Goal: Navigation & Orientation: Go to known website

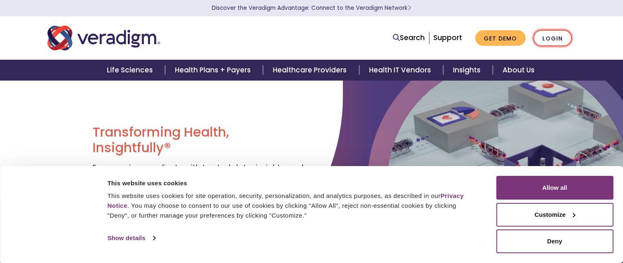
click at [551, 36] on link "Login" at bounding box center [552, 38] width 39 height 17
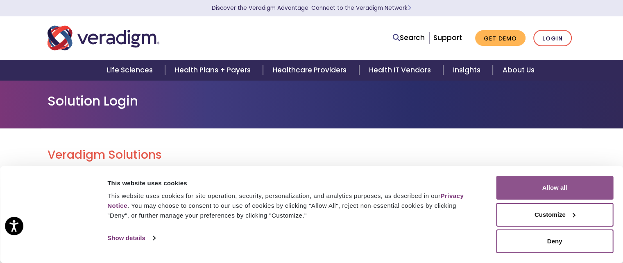
click at [544, 189] on button "Allow all" at bounding box center [554, 188] width 117 height 24
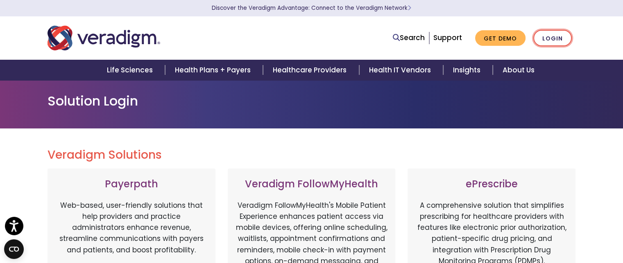
click at [562, 36] on link "Login" at bounding box center [552, 38] width 39 height 17
click at [559, 41] on link "Login" at bounding box center [552, 38] width 39 height 17
